Goal: Ask a question

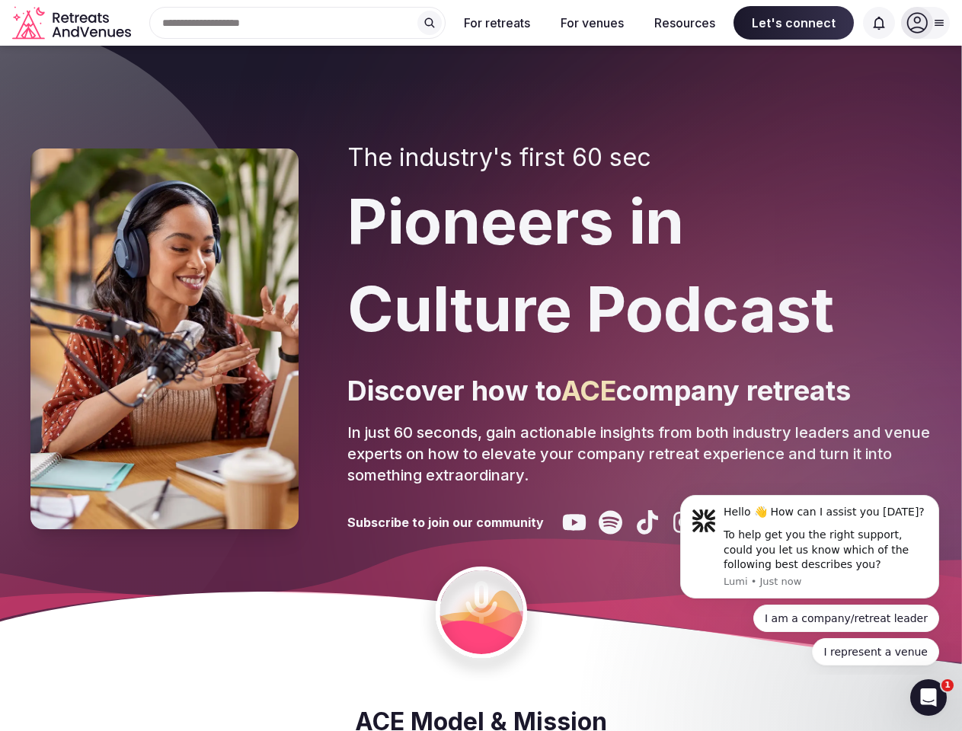
click at [481, 366] on div "The industry's first 60 sec Pioneers in Culture Podcast Discover how to ACE com…" at bounding box center [639, 338] width 584 height 391
click at [298, 23] on div "Search Popular Destinations [GEOGRAPHIC_DATA], [GEOGRAPHIC_DATA] [GEOGRAPHIC_DA…" at bounding box center [291, 23] width 308 height 32
click at [430, 23] on input "text" at bounding box center [297, 23] width 296 height 32
click at [446, 23] on input "text" at bounding box center [297, 23] width 296 height 32
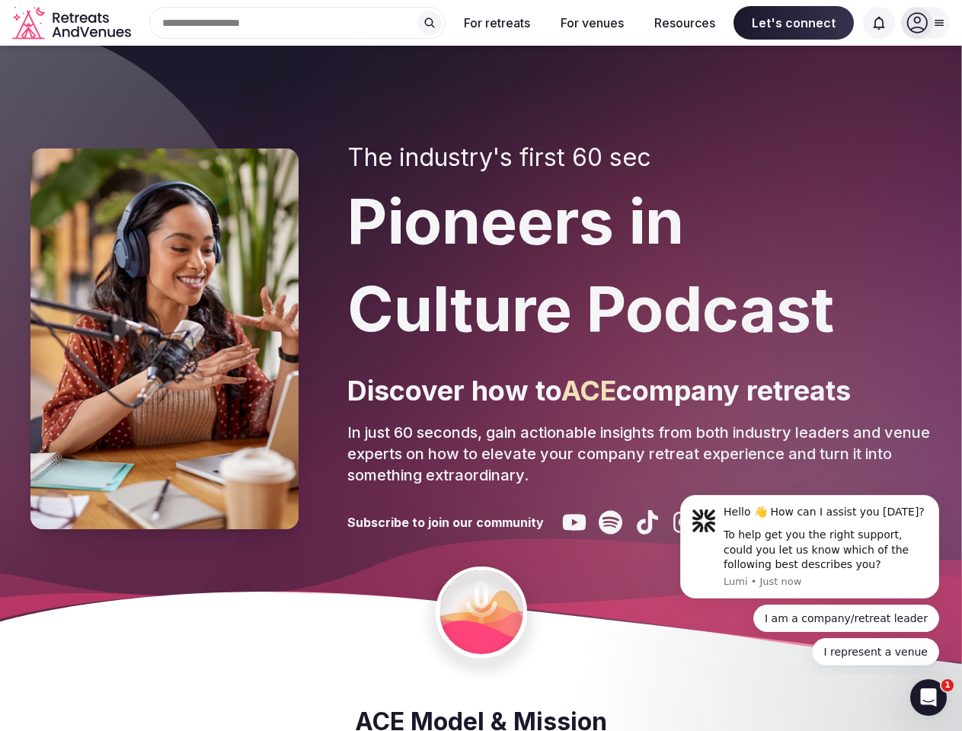
click at [446, 23] on input "text" at bounding box center [297, 23] width 296 height 32
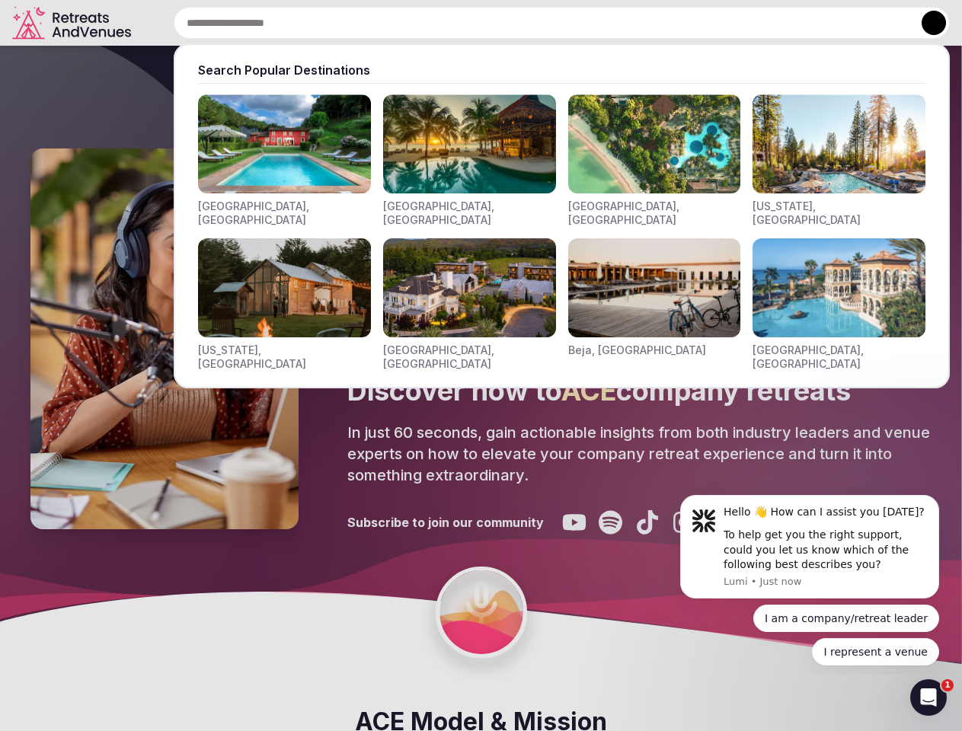
click at [879, 23] on input "text" at bounding box center [562, 23] width 776 height 32
click at [925, 23] on button at bounding box center [933, 23] width 24 height 24
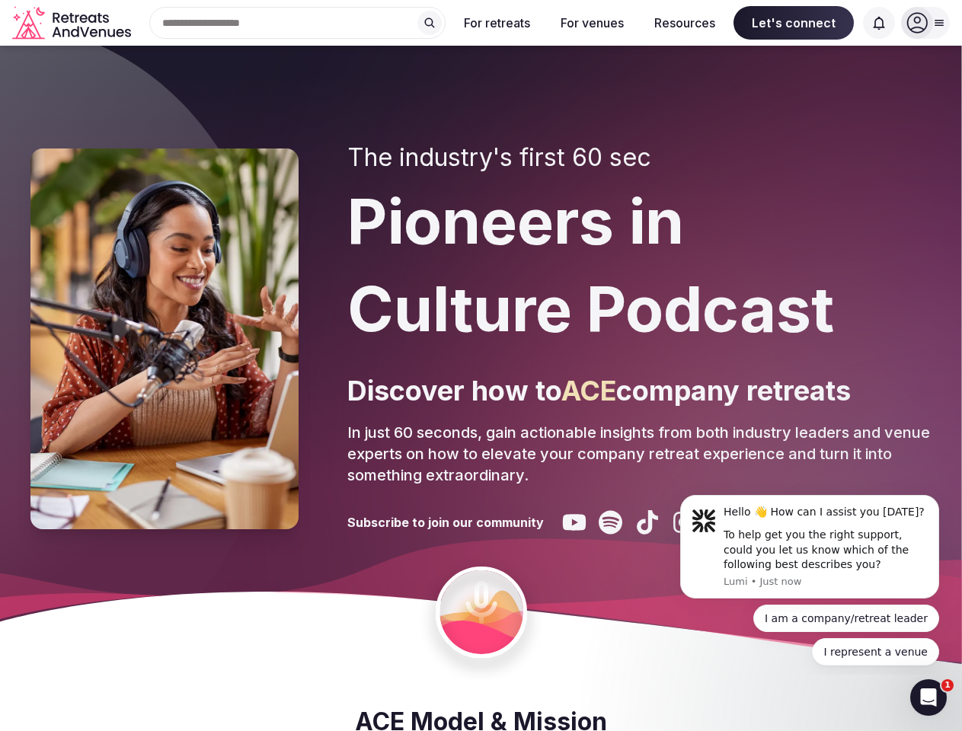
click at [810, 547] on div "To help get you the right support, could you let us know which of the following…" at bounding box center [825, 550] width 204 height 45
